Goal: Find specific page/section: Find specific page/section

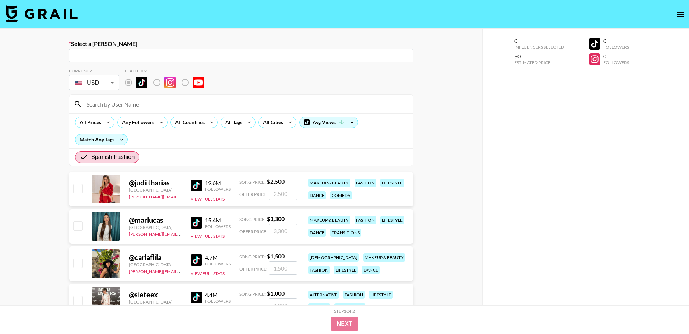
click at [101, 83] on body "Select a [PERSON_NAME] ​ Currency USD USD ​ Platform All Prices Any Followers A…" at bounding box center [344, 337] width 689 height 675
click at [101, 125] on li "EUR" at bounding box center [94, 125] width 50 height 13
click at [108, 85] on div at bounding box center [344, 167] width 689 height 334
click at [190, 123] on div at bounding box center [344, 167] width 689 height 334
type input "EUR"
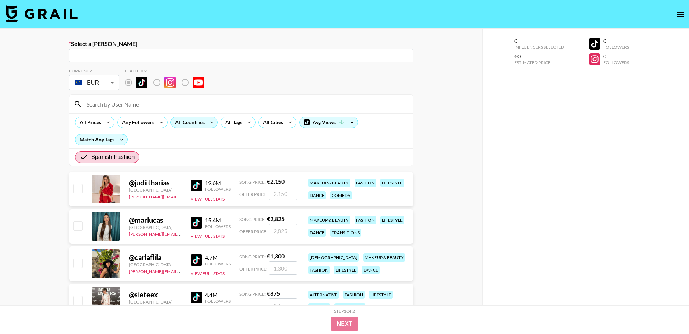
click at [186, 126] on div "All Countries" at bounding box center [188, 122] width 35 height 11
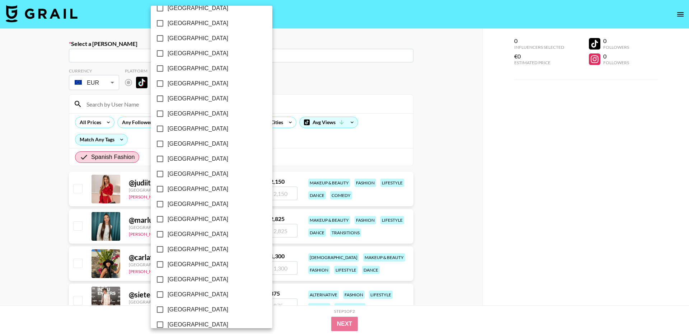
scroll to position [503, 0]
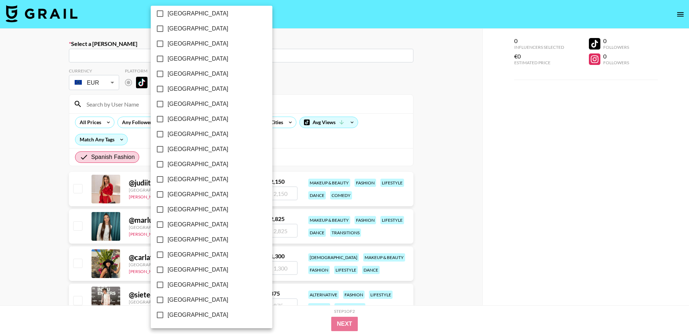
click at [182, 181] on span "[GEOGRAPHIC_DATA]" at bounding box center [198, 179] width 61 height 9
click at [168, 181] on input "[GEOGRAPHIC_DATA]" at bounding box center [160, 179] width 15 height 15
click at [182, 181] on label "[GEOGRAPHIC_DATA]" at bounding box center [206, 179] width 108 height 15
click at [167, 181] on input "[GEOGRAPHIC_DATA]" at bounding box center [159, 179] width 15 height 15
checkbox input "false"
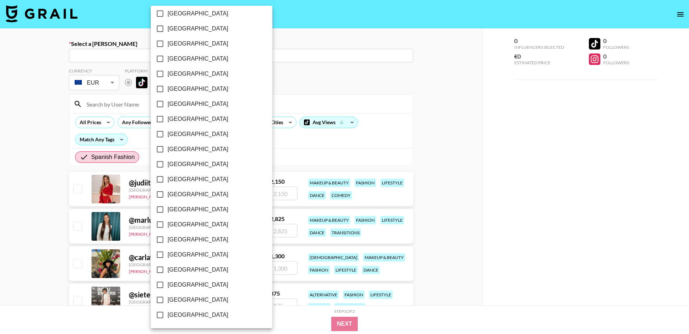
click at [330, 74] on div at bounding box center [344, 167] width 689 height 334
